Goal: Information Seeking & Learning: Learn about a topic

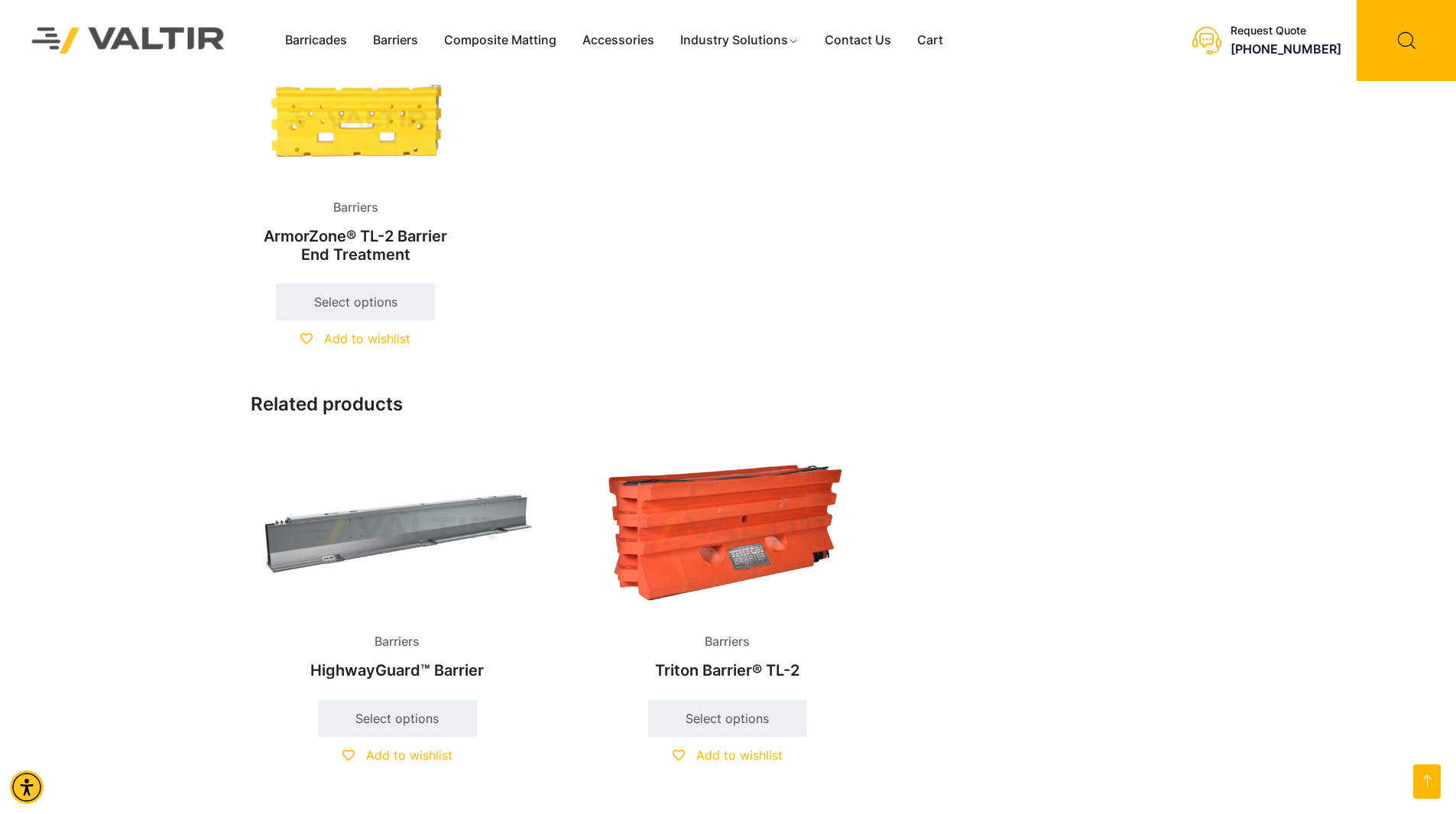
scroll to position [1146, 0]
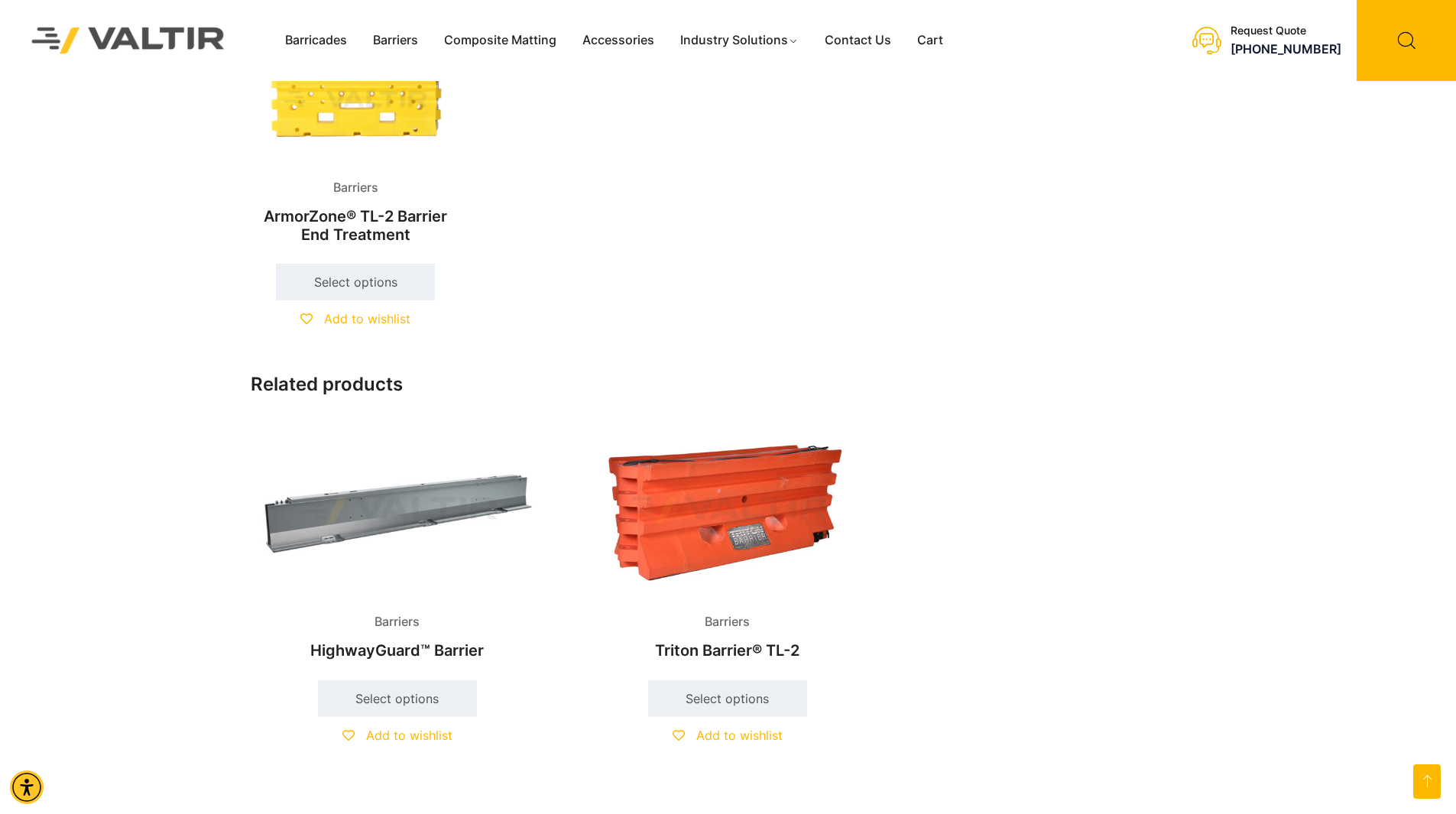
click at [443, 649] on h2 "HighwayGuard™ Barrier" at bounding box center [397, 650] width 294 height 33
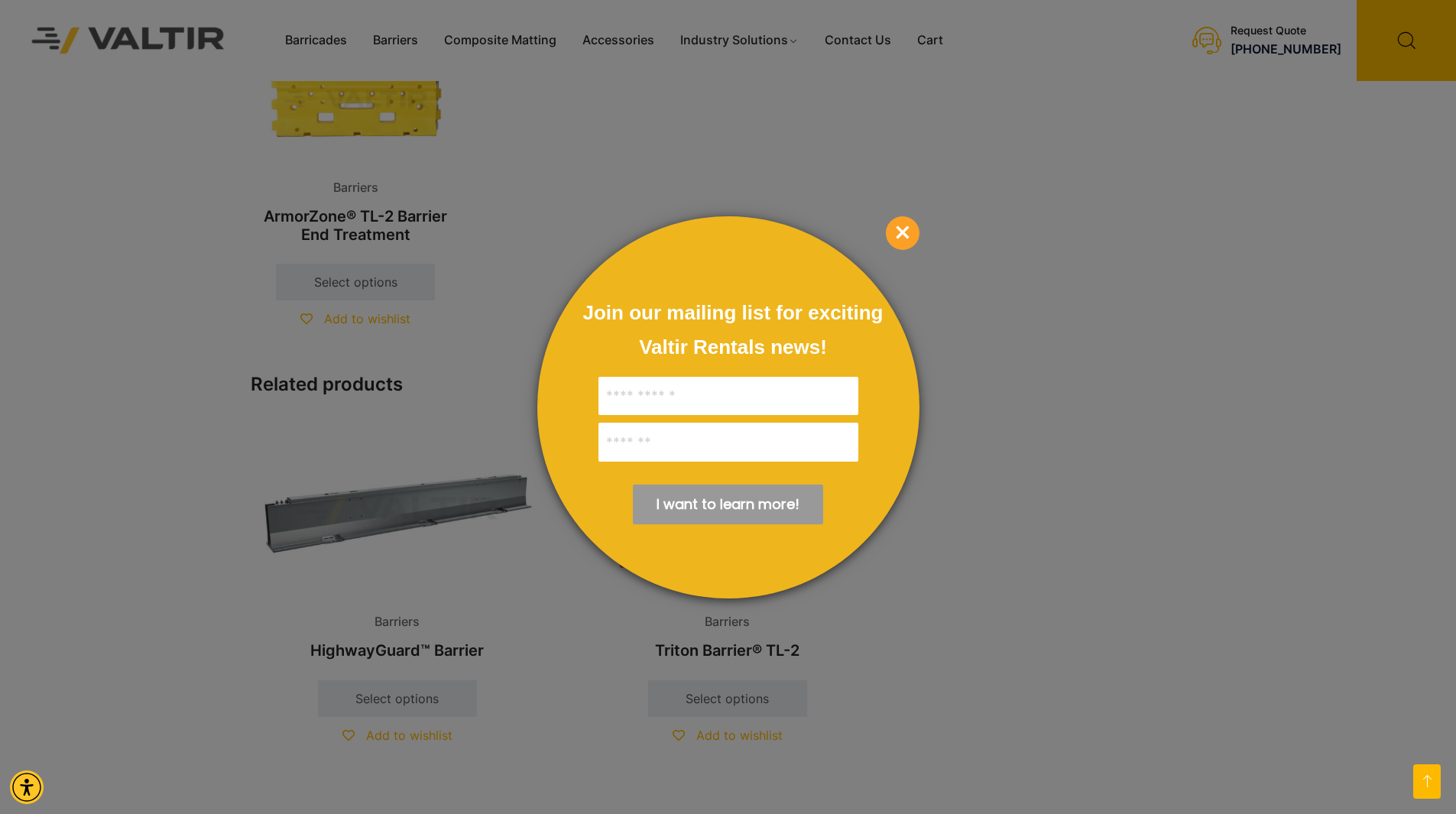
click at [940, 229] on div at bounding box center [728, 407] width 1456 height 814
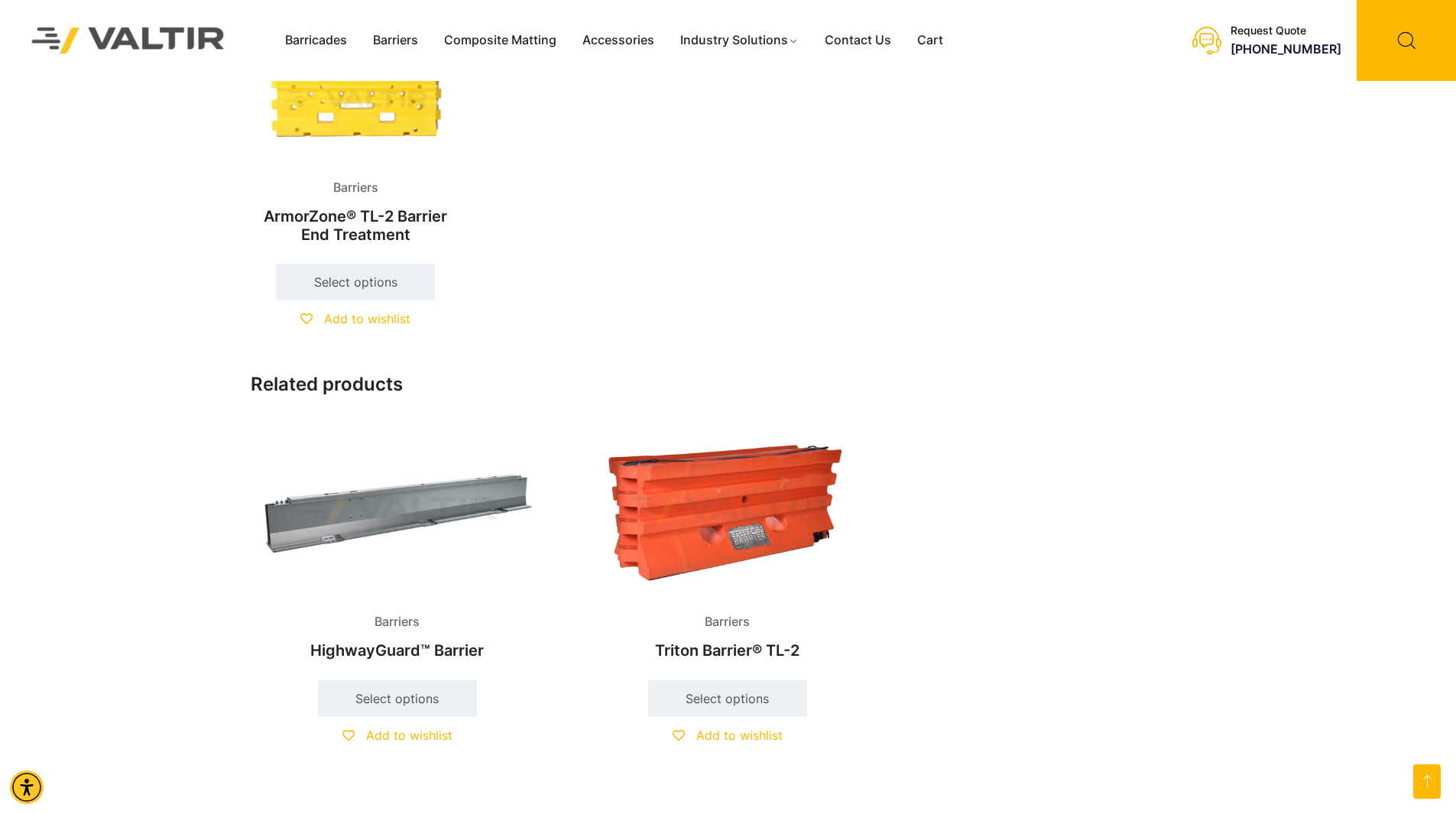
click at [909, 233] on ul "Barriers ArmorZone® TL-2 Barrier End Treatment $ 10.00 – $ 1,100.00 Select opti…" at bounding box center [728, 200] width 955 height 324
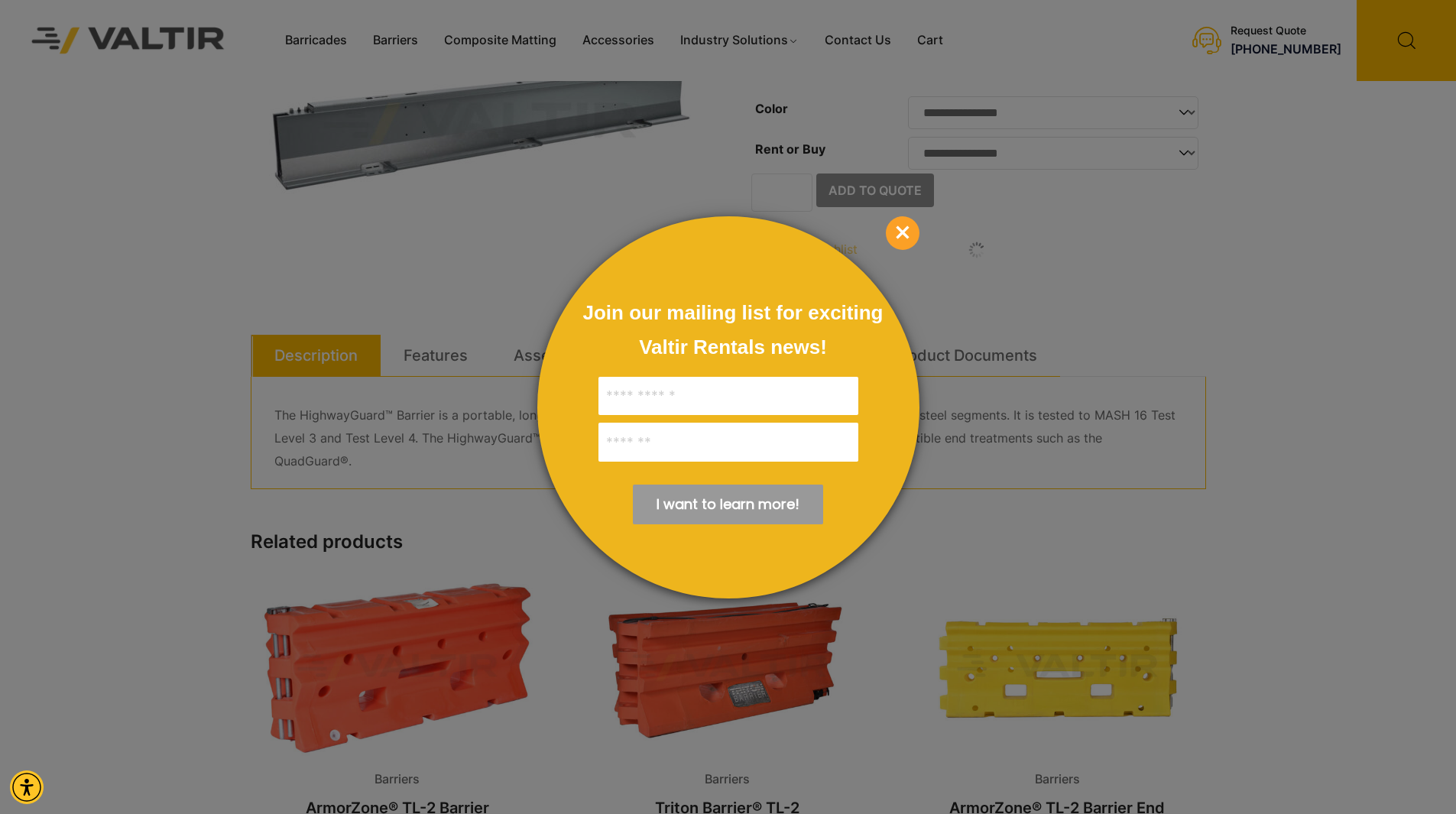
scroll to position [153, 0]
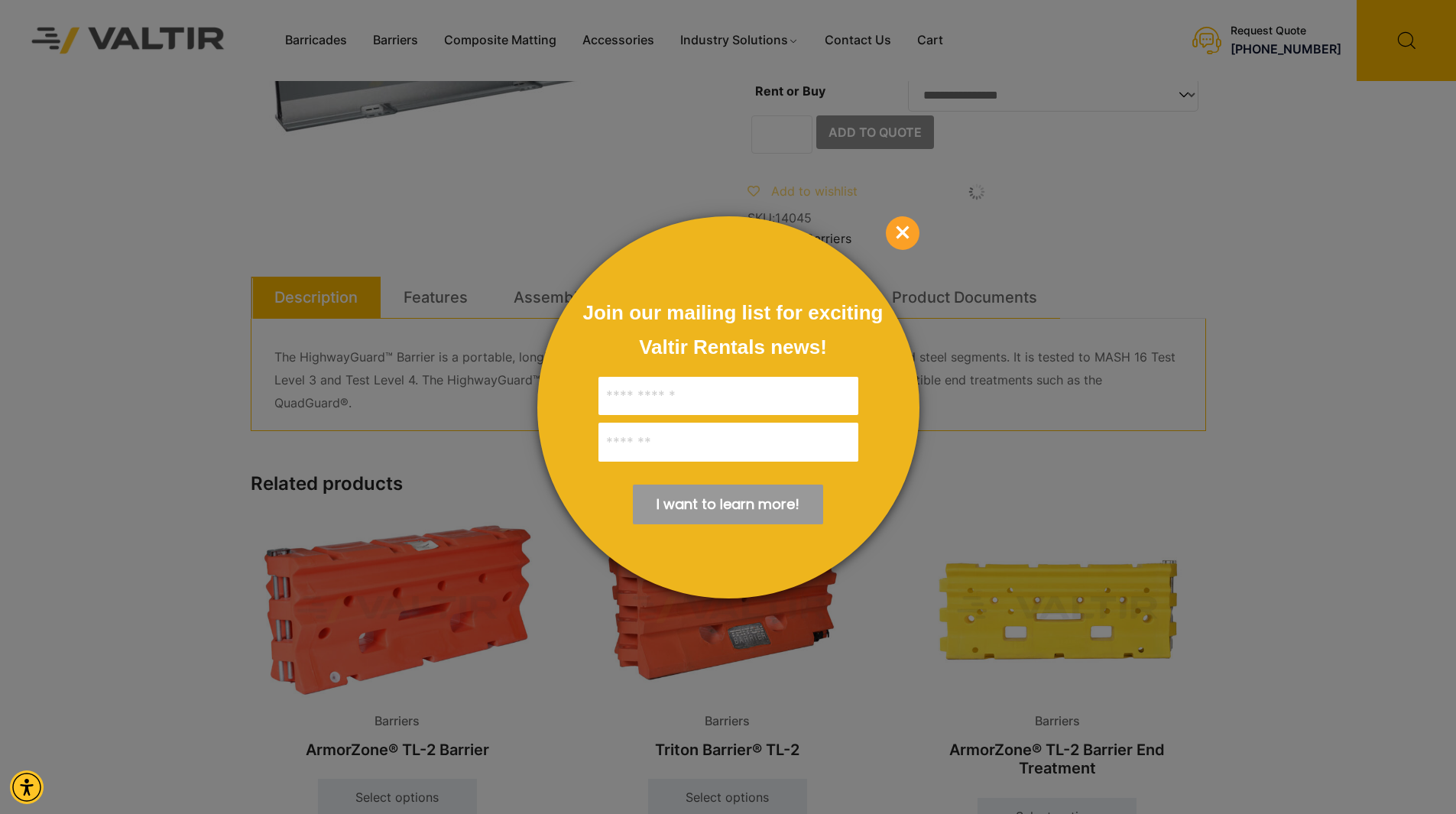
click at [371, 472] on div at bounding box center [728, 407] width 1456 height 814
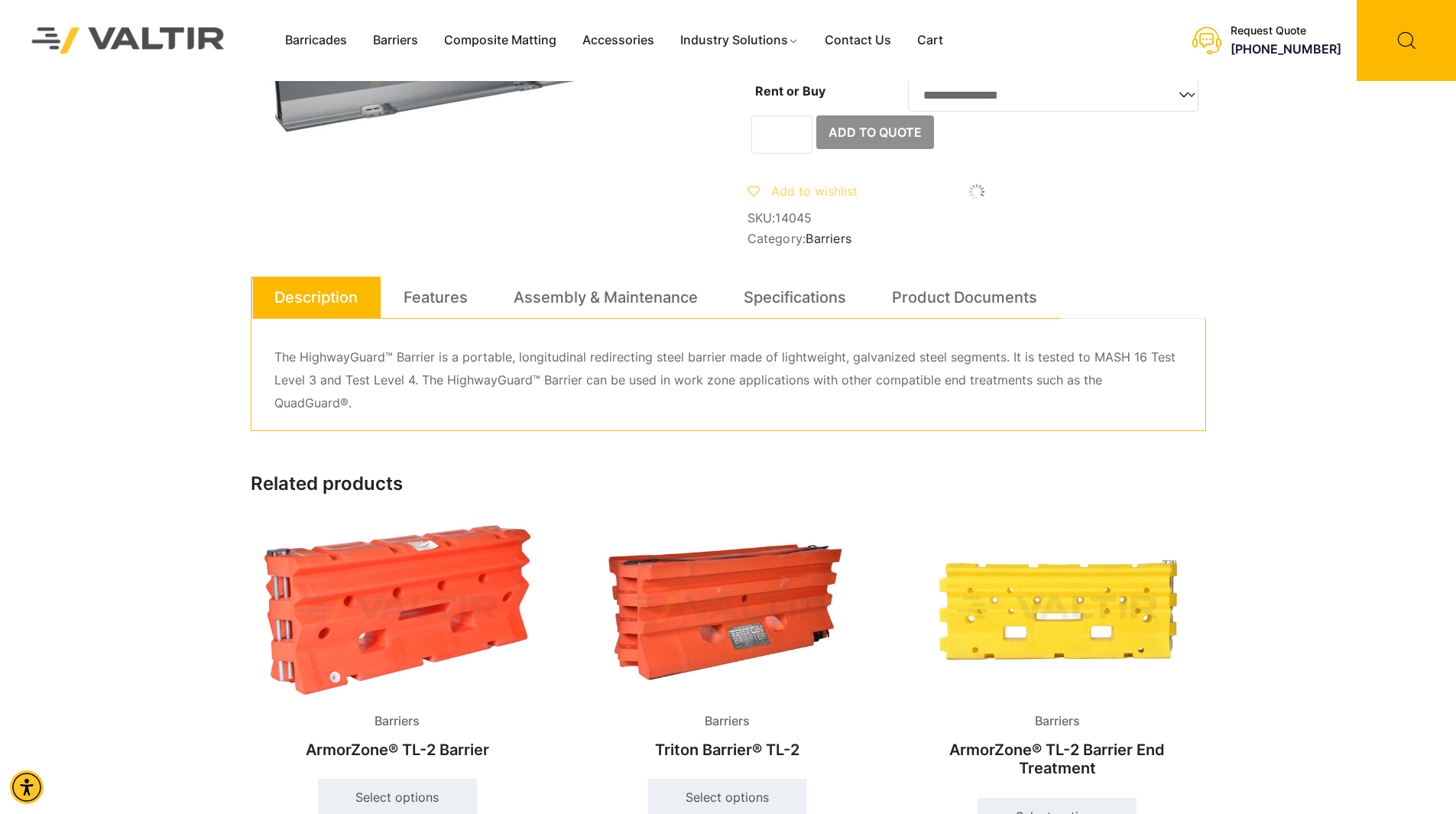
scroll to position [382, 0]
